Goal: Task Accomplishment & Management: Use online tool/utility

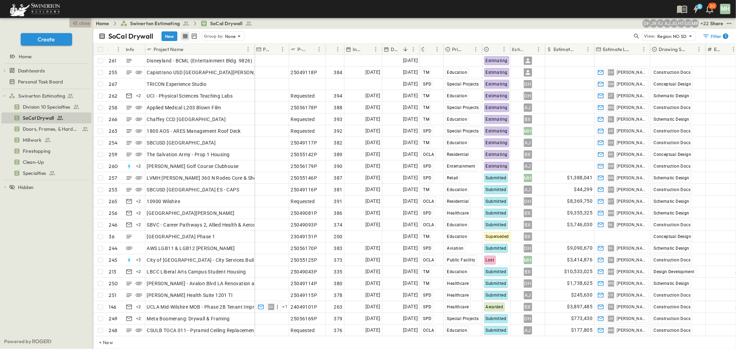
click at [81, 23] on span "close" at bounding box center [84, 23] width 11 height 7
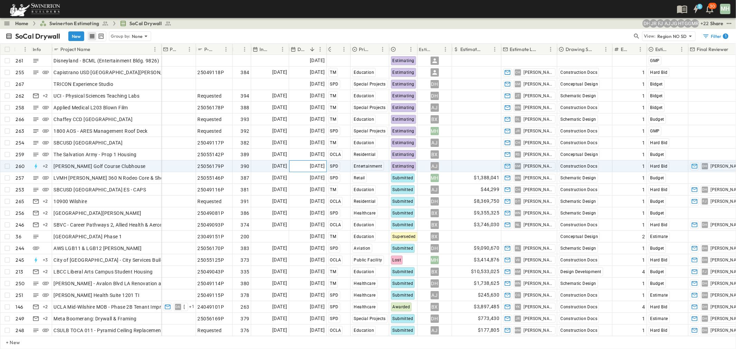
click at [315, 168] on span "[DATE]" at bounding box center [317, 166] width 15 height 8
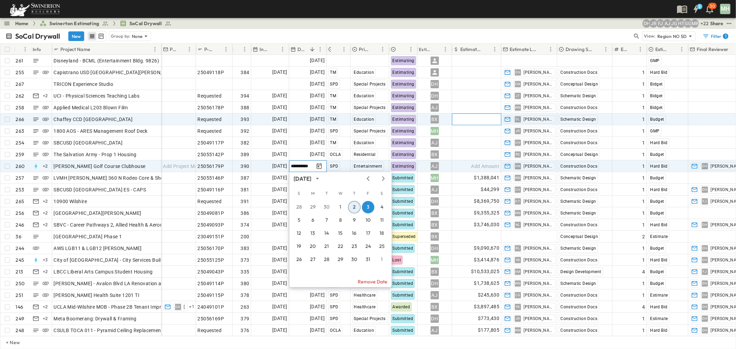
click at [467, 122] on div "Add Amount" at bounding box center [477, 119] width 49 height 11
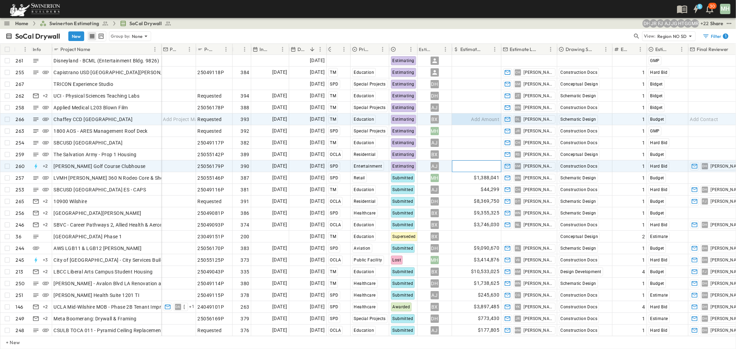
click at [480, 164] on span "Add Amount" at bounding box center [486, 166] width 28 height 7
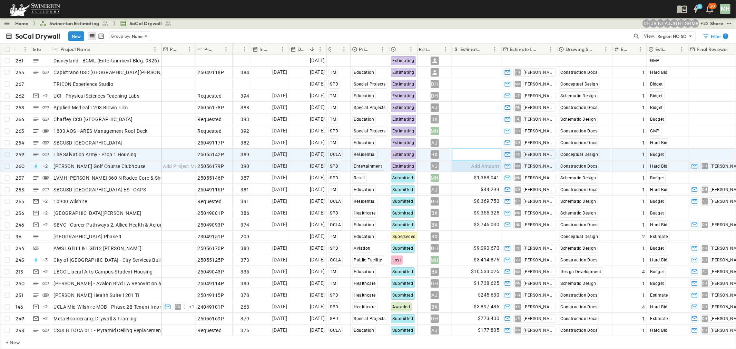
click at [477, 153] on span "Add Amount" at bounding box center [486, 154] width 28 height 7
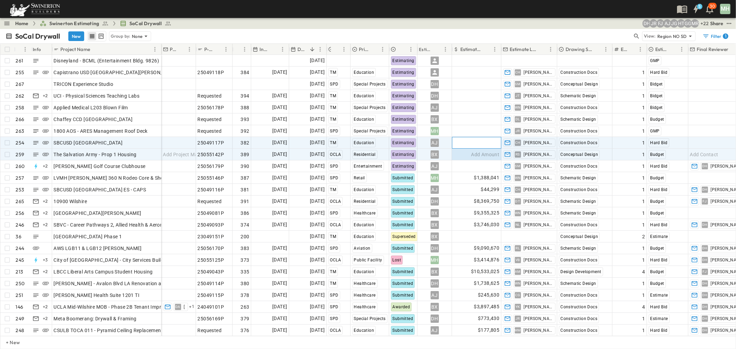
click at [475, 145] on span "Add Amount" at bounding box center [486, 142] width 28 height 7
